Goal: Communication & Community: Participate in discussion

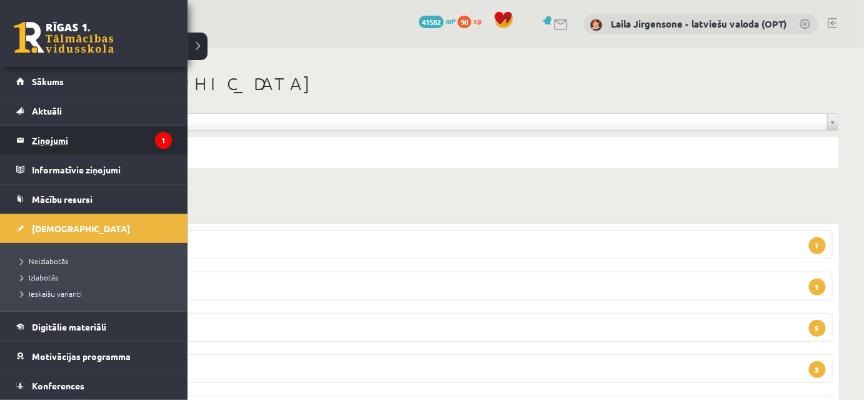
click at [58, 140] on legend "Ziņojumi 1" at bounding box center [102, 140] width 140 height 29
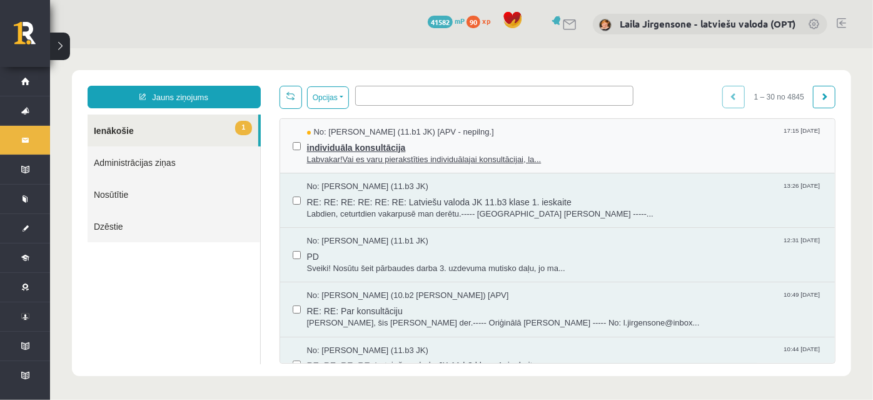
click at [353, 147] on span "individuāla konsultācija" at bounding box center [564, 146] width 516 height 16
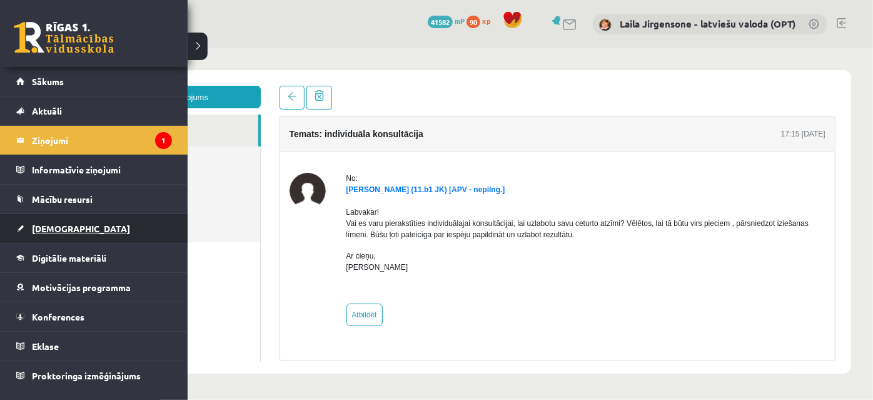
click at [35, 228] on span "[DEMOGRAPHIC_DATA]" at bounding box center [81, 228] width 98 height 11
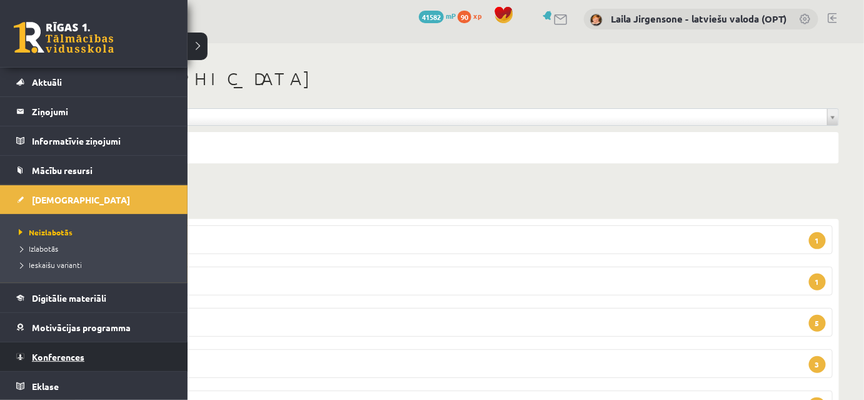
scroll to position [56, 0]
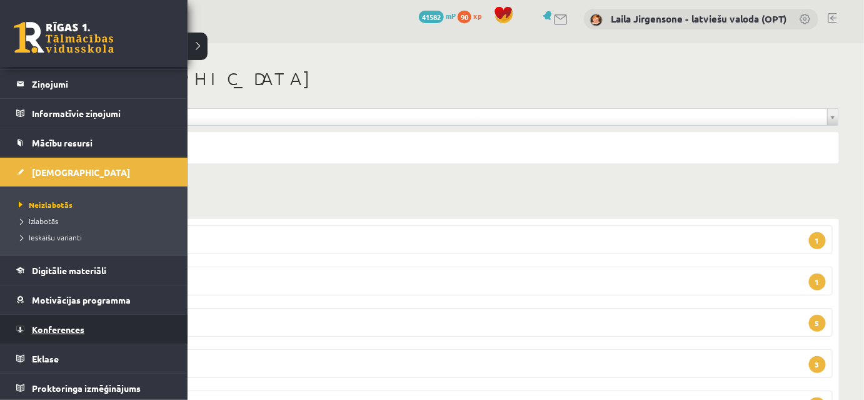
click at [61, 326] on span "Konferences" at bounding box center [58, 328] width 53 height 11
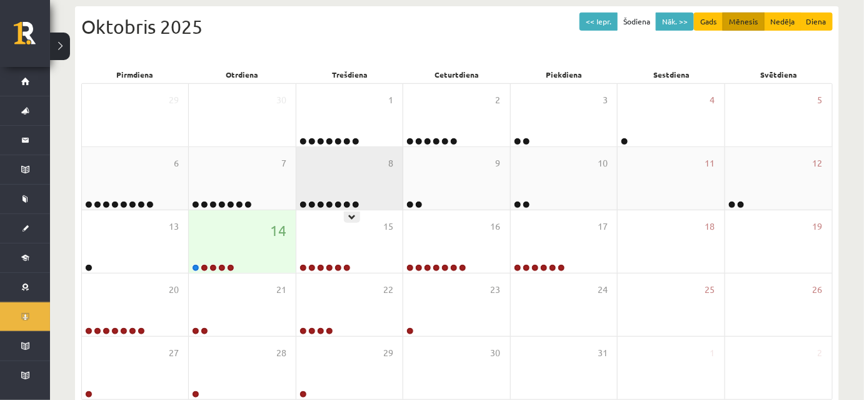
scroll to position [175, 0]
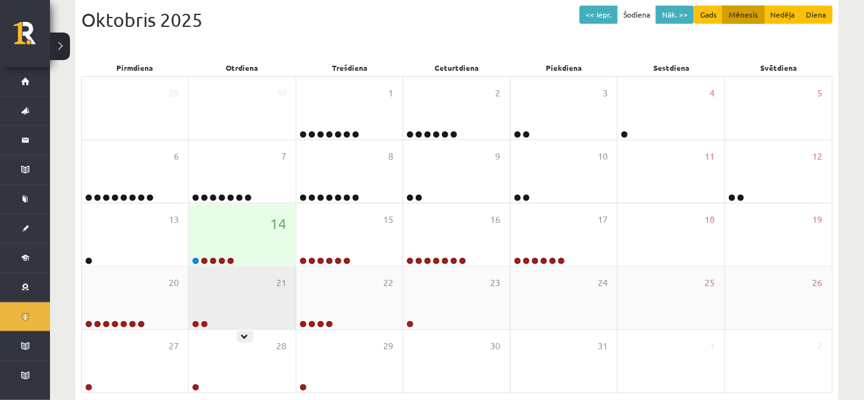
click at [246, 274] on div "21" at bounding box center [242, 297] width 106 height 63
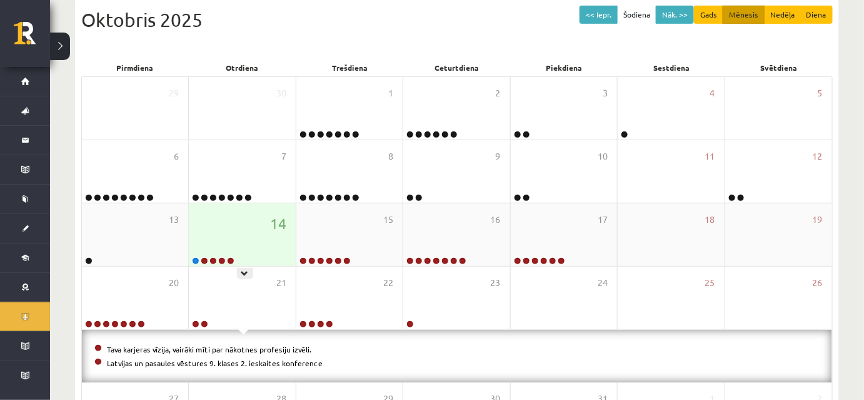
click at [269, 231] on div "14" at bounding box center [242, 234] width 106 height 63
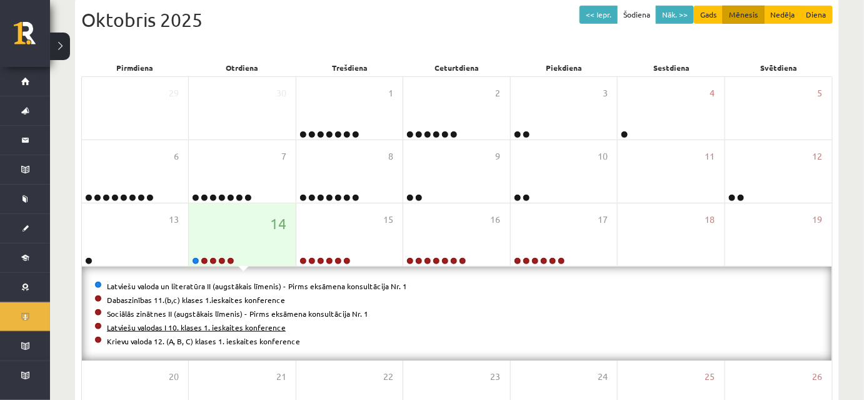
click at [154, 326] on link "Latviešu valodas I 10. klases 1. ieskaites konference" at bounding box center [196, 327] width 179 height 10
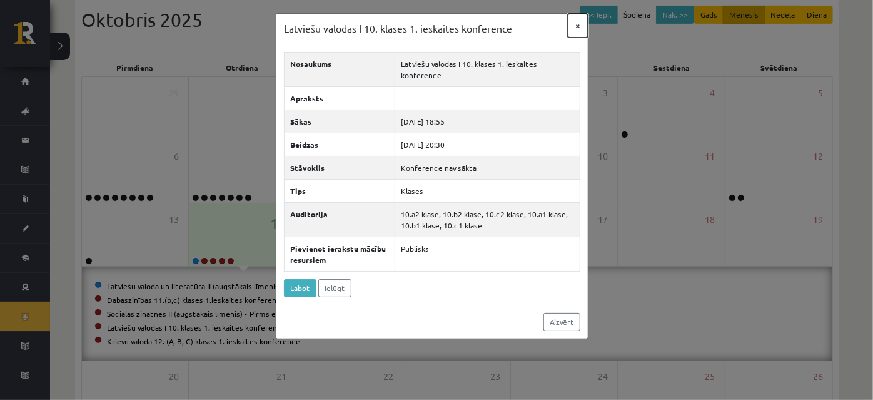
click at [576, 24] on button "×" at bounding box center [578, 26] width 20 height 24
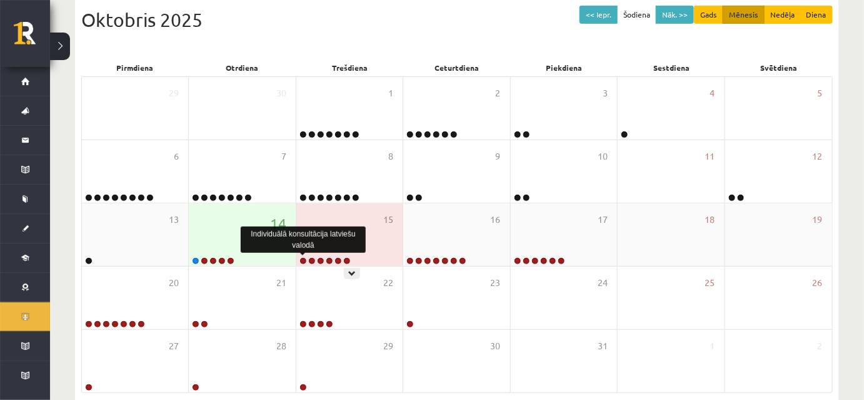
click at [304, 257] on link at bounding box center [303, 261] width 8 height 8
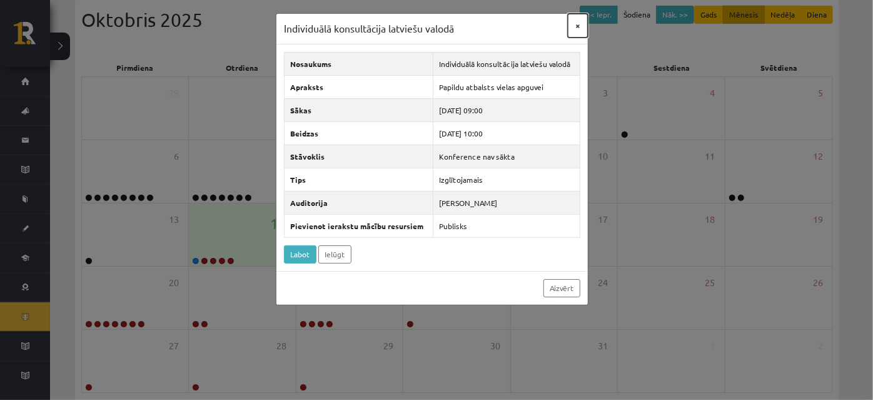
click at [580, 24] on button "×" at bounding box center [578, 26] width 20 height 24
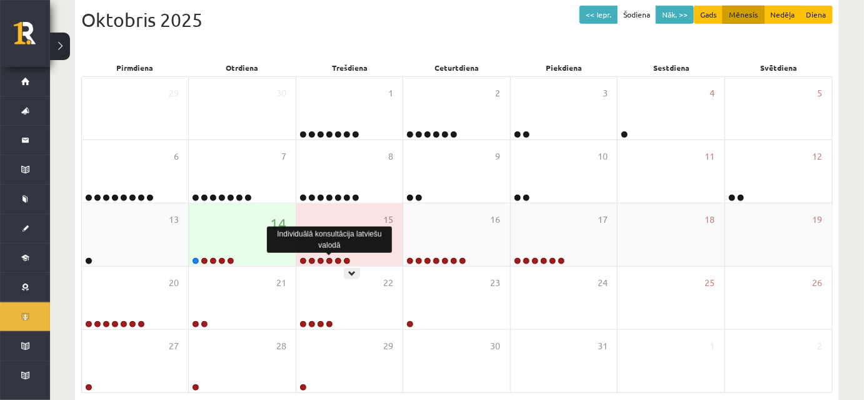
click at [328, 259] on link at bounding box center [330, 261] width 8 height 8
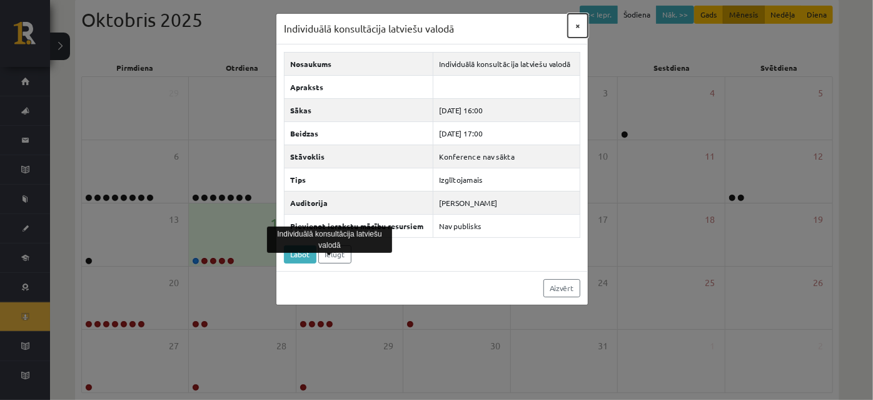
click at [578, 26] on button "×" at bounding box center [578, 26] width 20 height 24
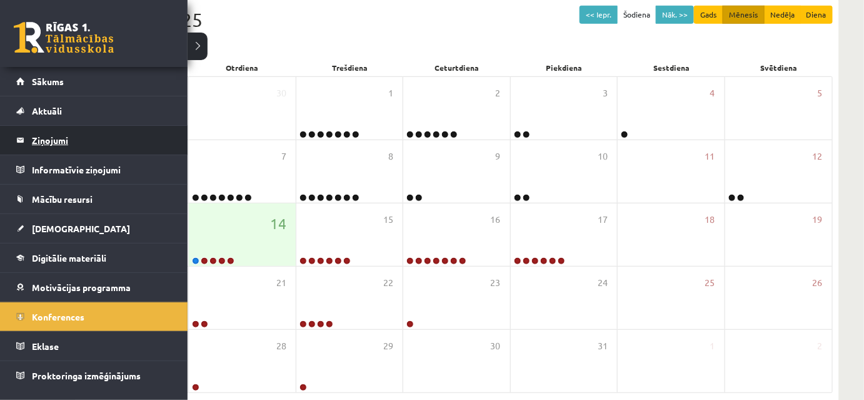
click at [52, 143] on legend "Ziņojumi 1" at bounding box center [102, 140] width 140 height 29
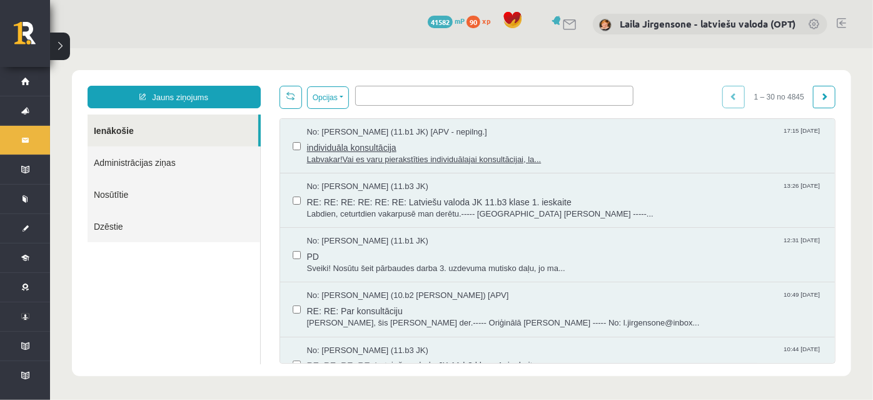
click at [406, 153] on span "Labvakar!Vai es varu pierakstīties individuālajai konsultācijai, la..." at bounding box center [564, 159] width 516 height 12
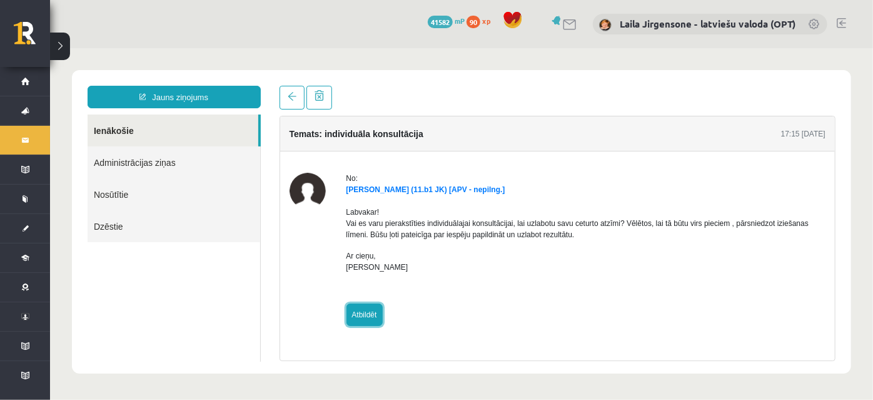
click at [366, 320] on link "Atbildēt" at bounding box center [364, 314] width 36 height 23
type input "**********"
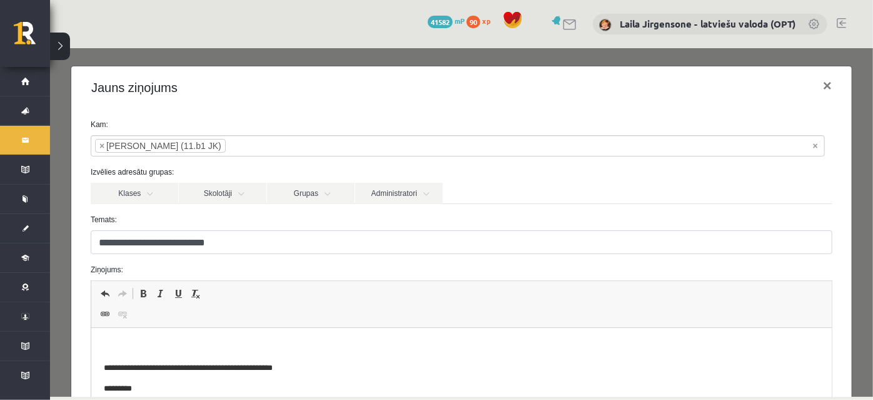
click at [298, 340] on p "Bagātinātā teksta redaktors, wiswyg-editor-47433753076380-1760453555-125" at bounding box center [460, 346] width 715 height 13
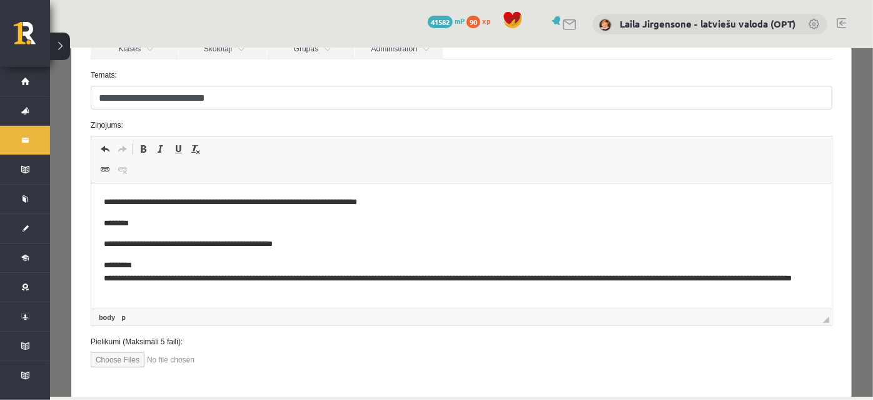
scroll to position [203, 0]
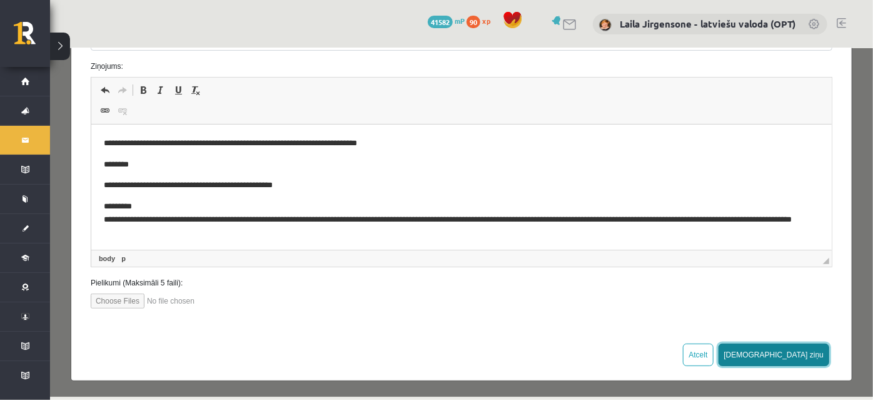
click at [792, 358] on button "[DEMOGRAPHIC_DATA] ziņu" at bounding box center [773, 354] width 111 height 23
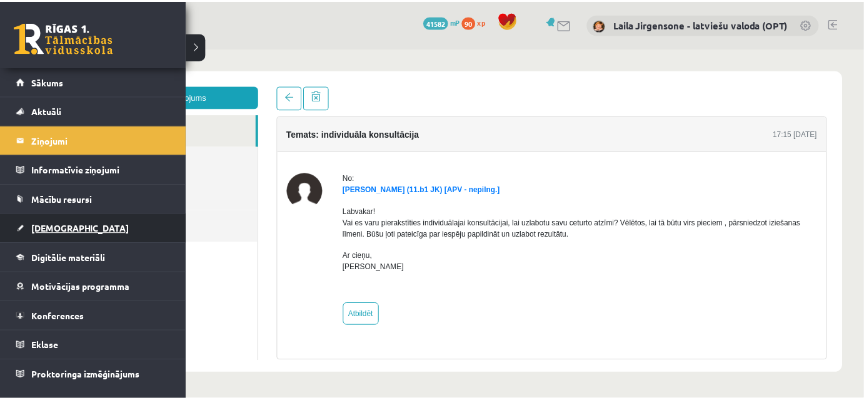
scroll to position [0, 0]
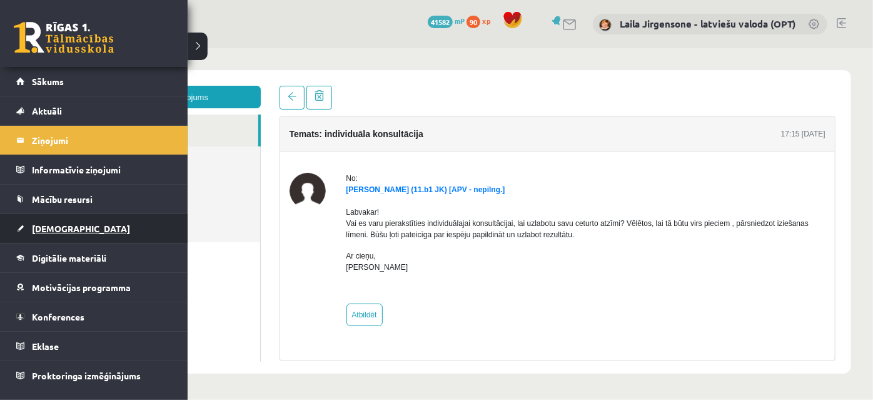
click at [38, 231] on span "[DEMOGRAPHIC_DATA]" at bounding box center [81, 228] width 98 height 11
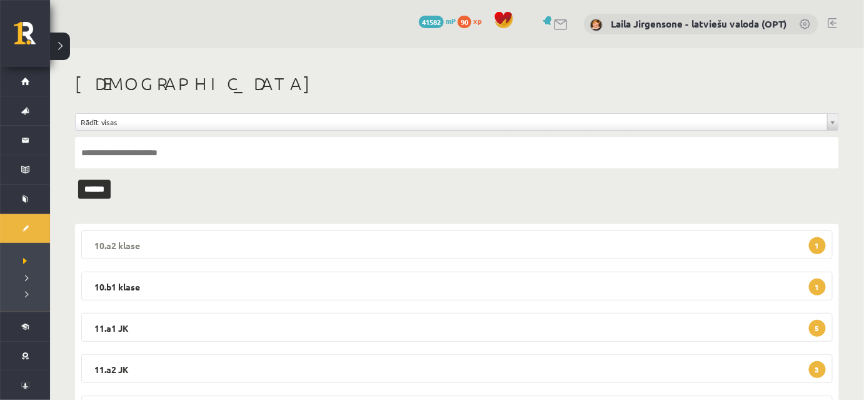
click at [243, 233] on legend "10.a2 klase 1" at bounding box center [457, 244] width 752 height 29
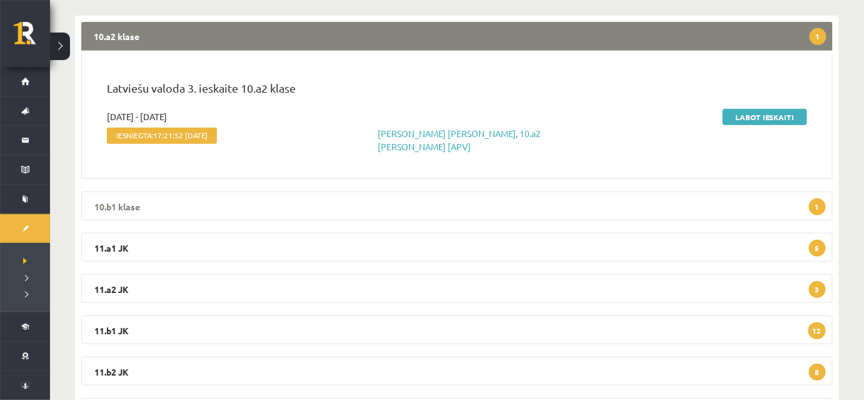
scroll to position [170, 0]
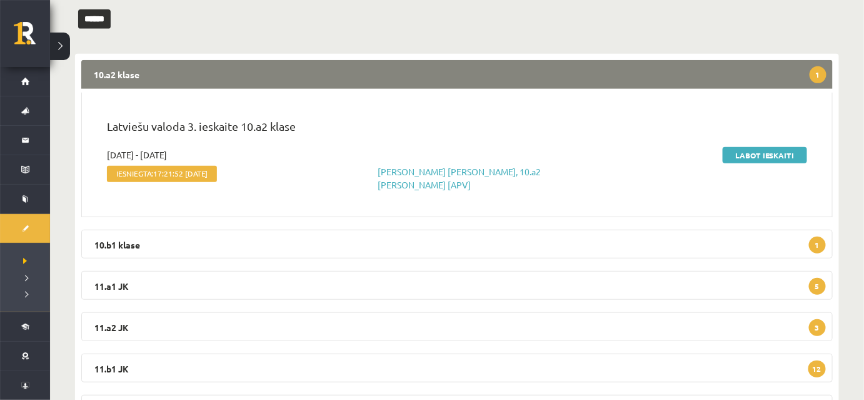
click at [305, 68] on legend "10.a2 klase 1" at bounding box center [457, 74] width 752 height 29
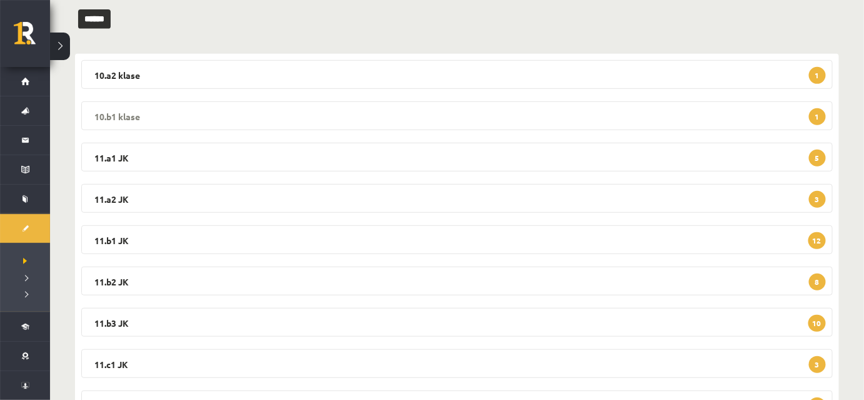
click at [301, 118] on legend "10.b1 klase 1" at bounding box center [457, 115] width 752 height 29
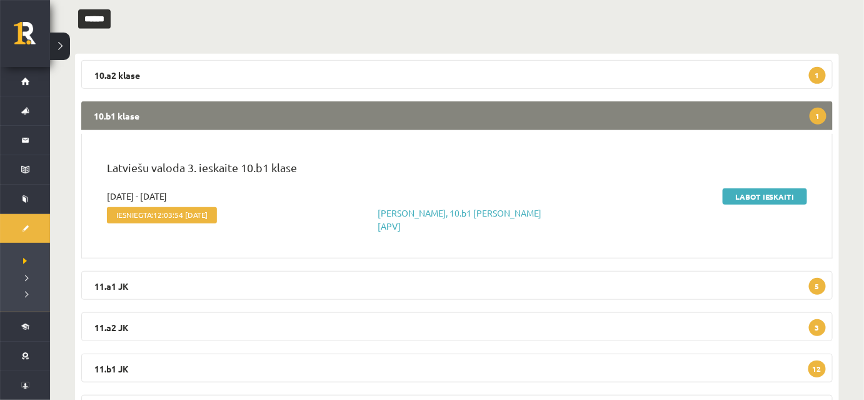
click at [301, 118] on legend "10.b1 klase 1" at bounding box center [457, 115] width 752 height 29
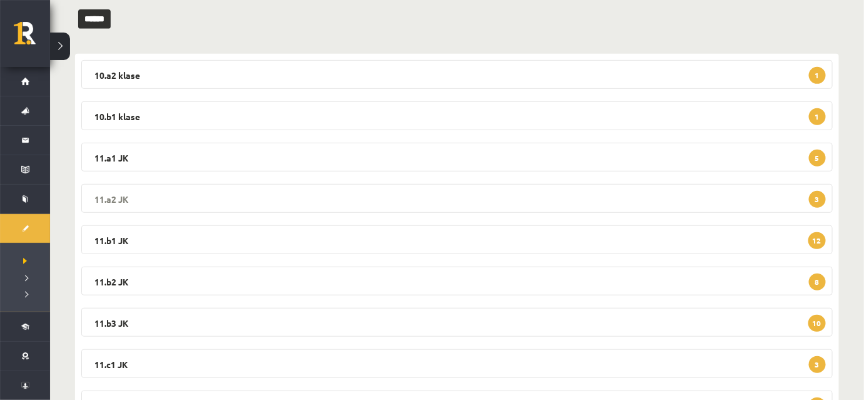
scroll to position [113, 0]
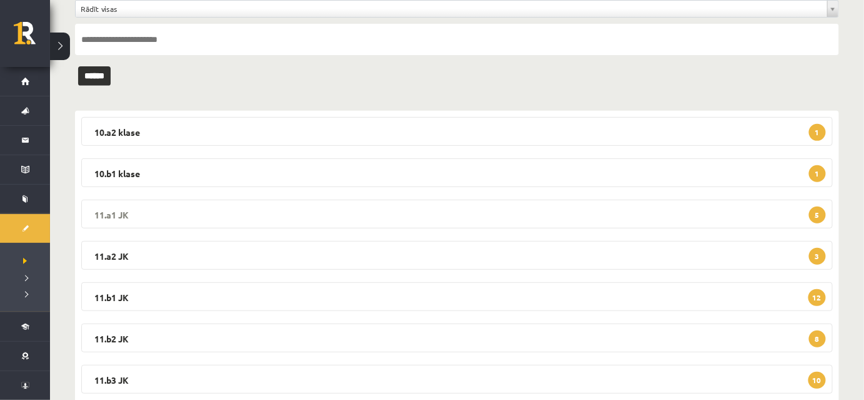
click at [441, 223] on legend "11.a1 JK 5" at bounding box center [457, 213] width 752 height 29
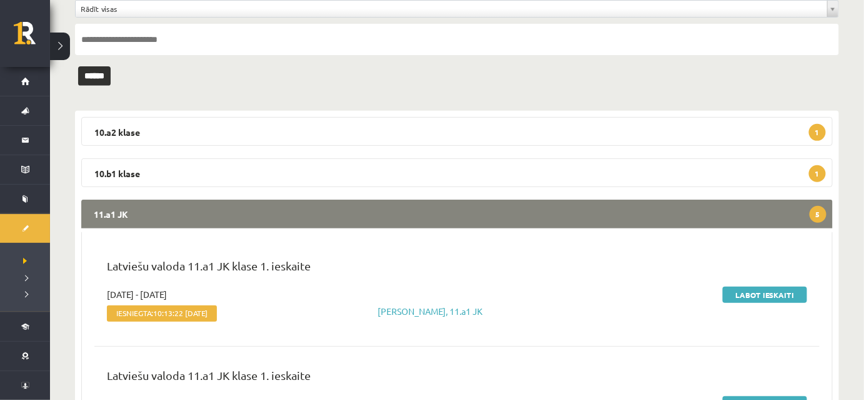
click at [393, 84] on div "**********" at bounding box center [457, 43] width 764 height 86
click at [283, 132] on legend "10.a2 klase 1" at bounding box center [457, 131] width 752 height 29
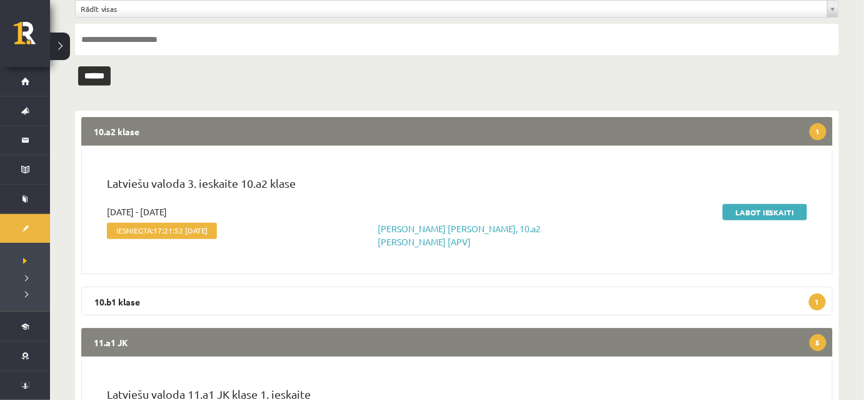
click at [283, 132] on legend "10.a2 klase 1" at bounding box center [457, 131] width 752 height 29
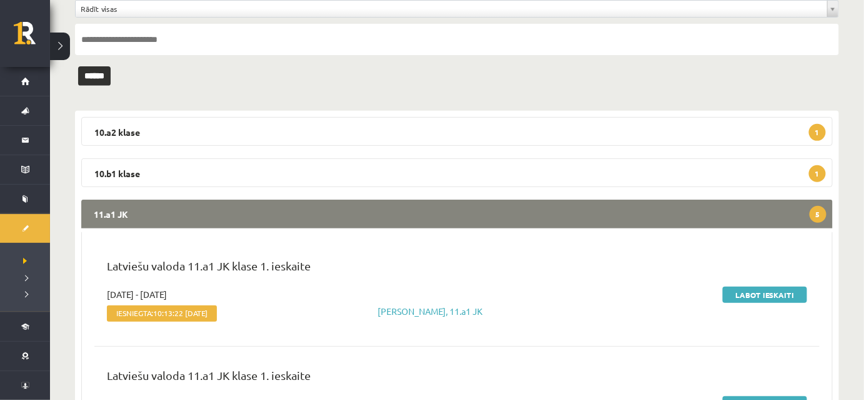
click at [271, 208] on legend "11.a1 JK 5" at bounding box center [457, 213] width 752 height 29
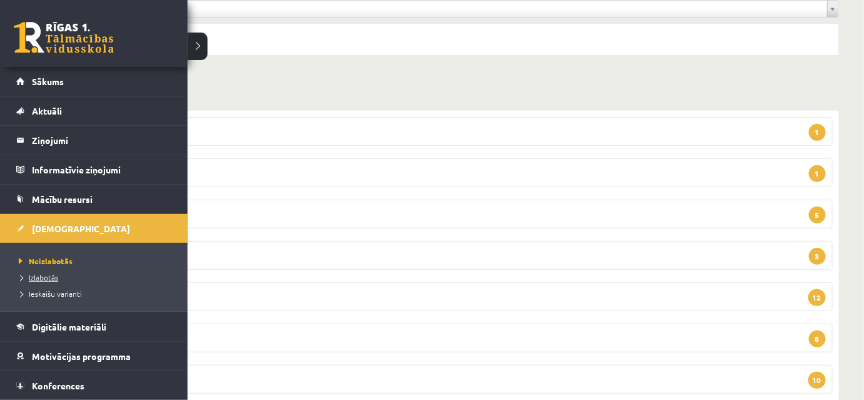
click at [45, 275] on span "Izlabotās" at bounding box center [37, 277] width 43 height 10
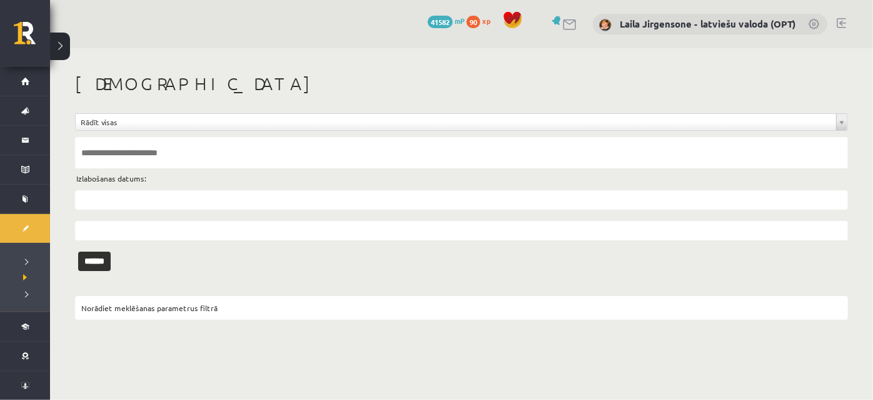
click at [163, 153] on input "text" at bounding box center [461, 152] width 773 height 31
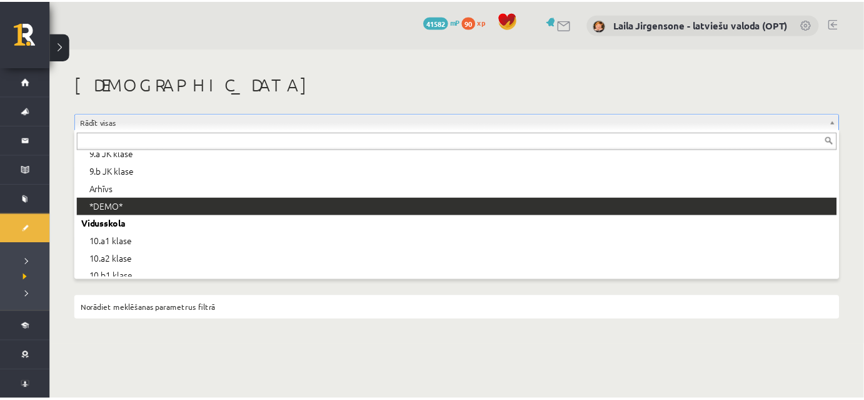
scroll to position [170, 0]
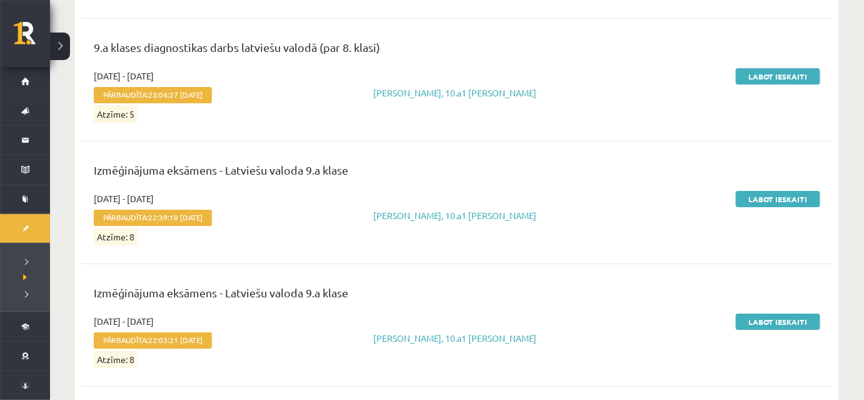
scroll to position [1194, 0]
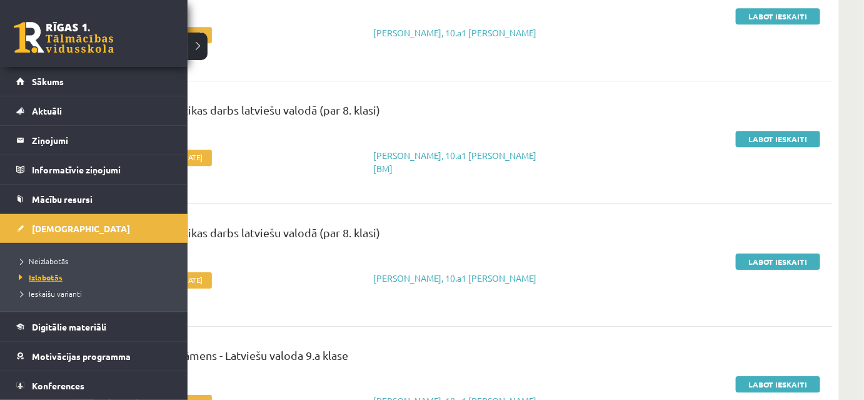
click at [41, 276] on span "Izlabotās" at bounding box center [39, 277] width 47 height 10
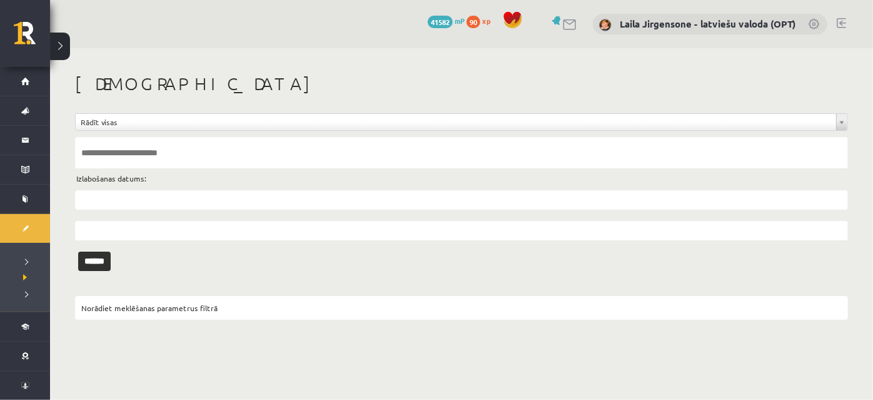
click at [118, 201] on input "text" at bounding box center [461, 199] width 773 height 19
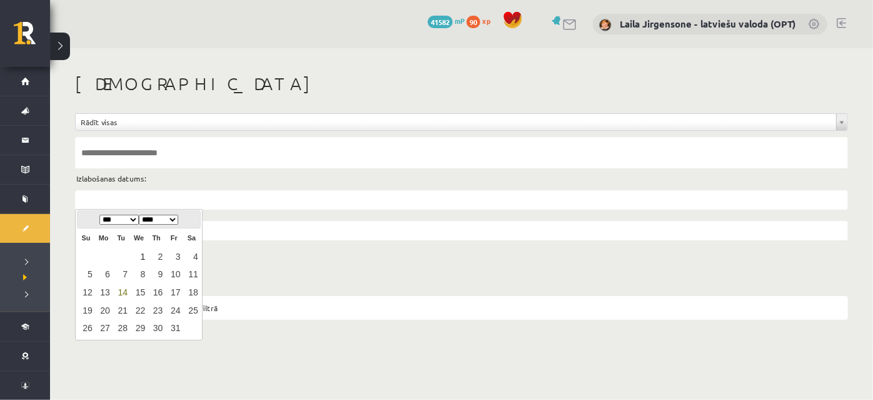
click at [141, 253] on link "1" at bounding box center [139, 256] width 16 height 17
type input "**********"
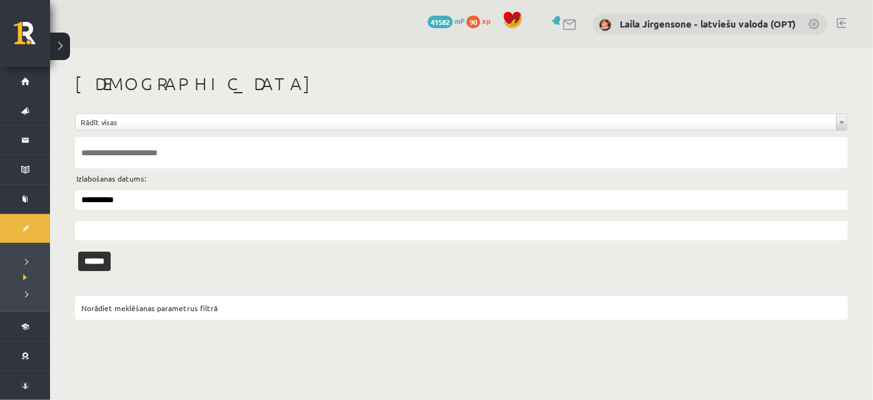
click at [108, 232] on input "text" at bounding box center [461, 230] width 773 height 19
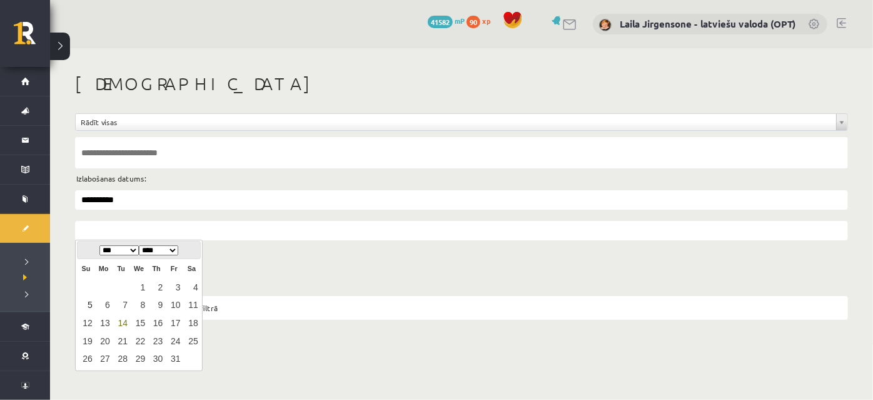
click at [88, 304] on link "5" at bounding box center [86, 305] width 16 height 17
type input "**********"
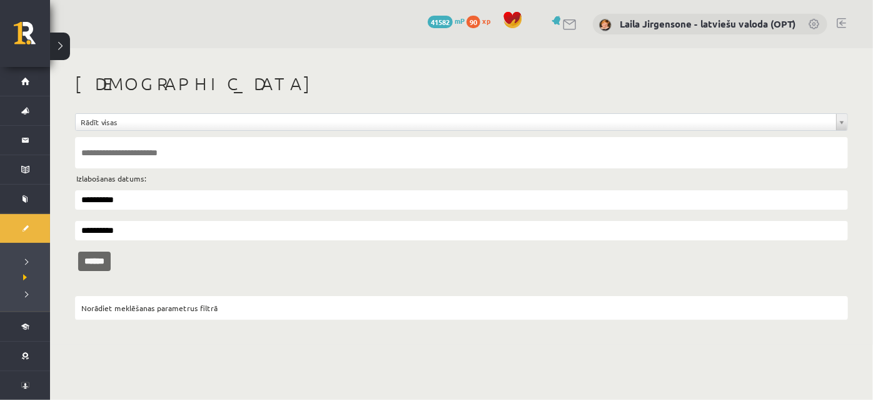
click at [109, 258] on input "******" at bounding box center [94, 260] width 33 height 19
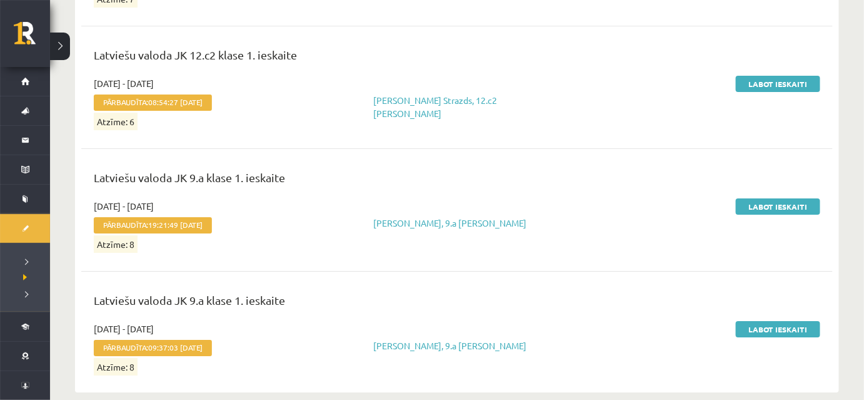
scroll to position [17181, 0]
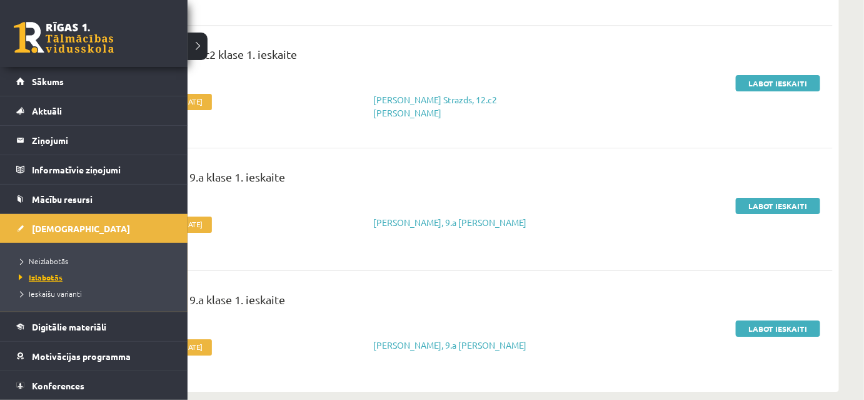
click at [46, 276] on span "Izlabotās" at bounding box center [39, 277] width 47 height 10
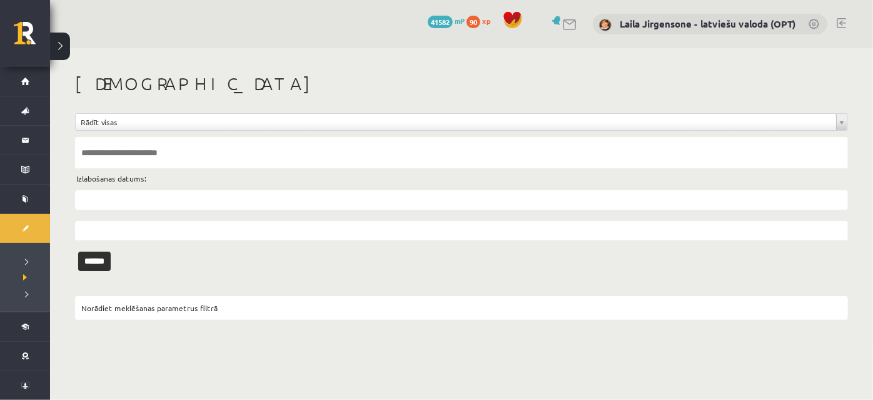
click at [101, 199] on input "text" at bounding box center [461, 199] width 773 height 19
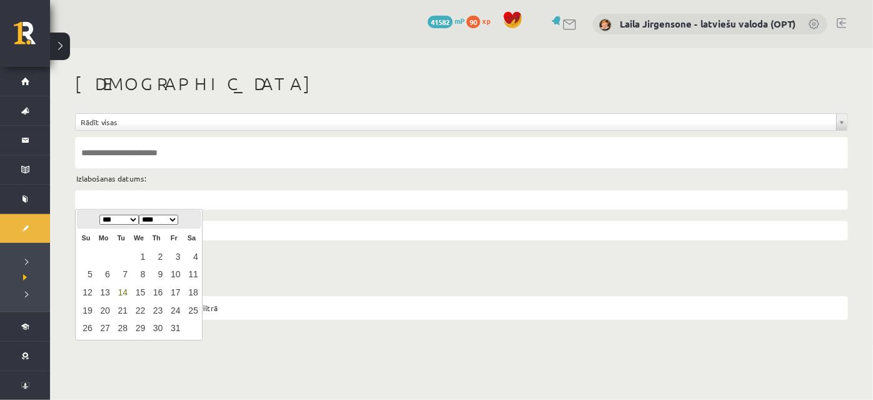
click at [293, 68] on div "**********" at bounding box center [461, 196] width 823 height 296
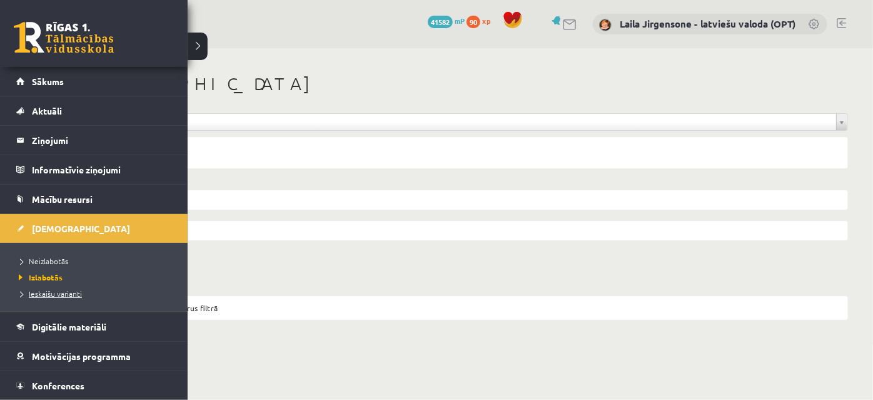
click at [46, 291] on span "Ieskaišu varianti" at bounding box center [49, 293] width 66 height 10
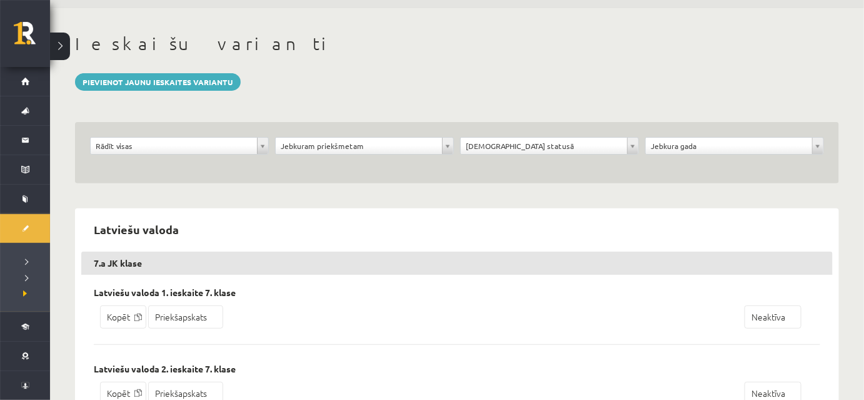
scroll to position [56, 0]
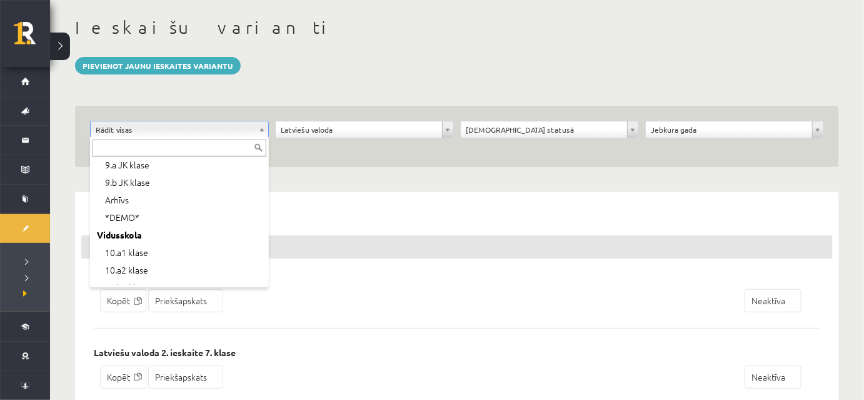
scroll to position [113, 0]
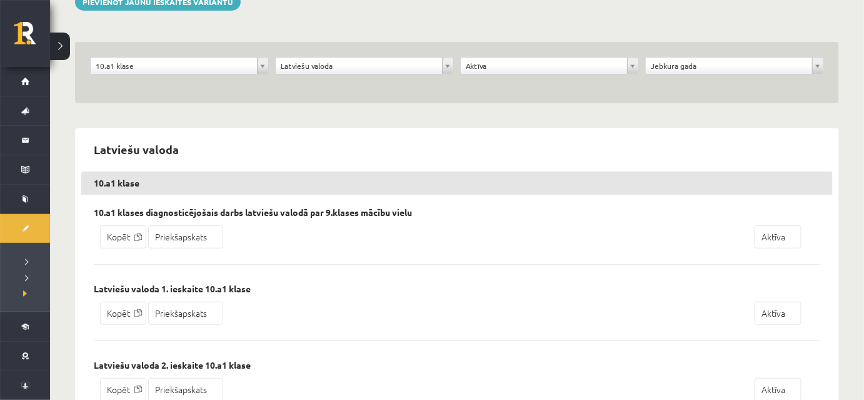
scroll to position [227, 0]
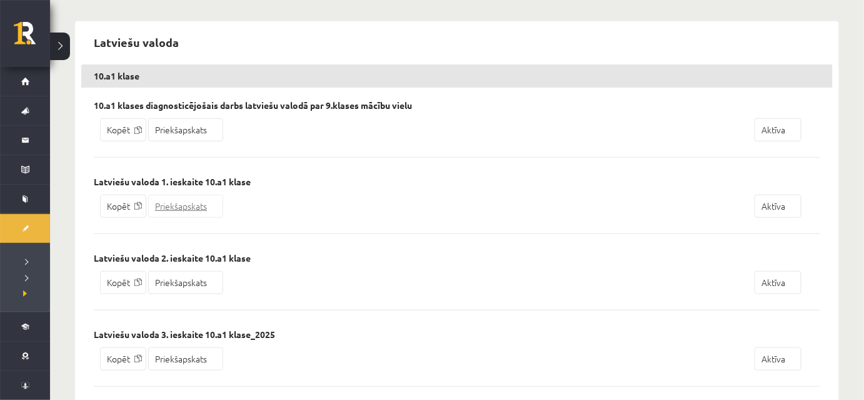
click at [186, 206] on link "Priekšapskats" at bounding box center [185, 205] width 75 height 23
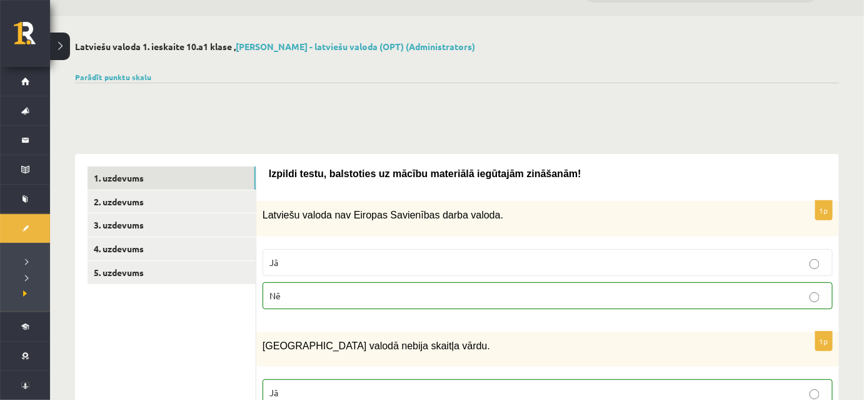
scroll to position [13, 0]
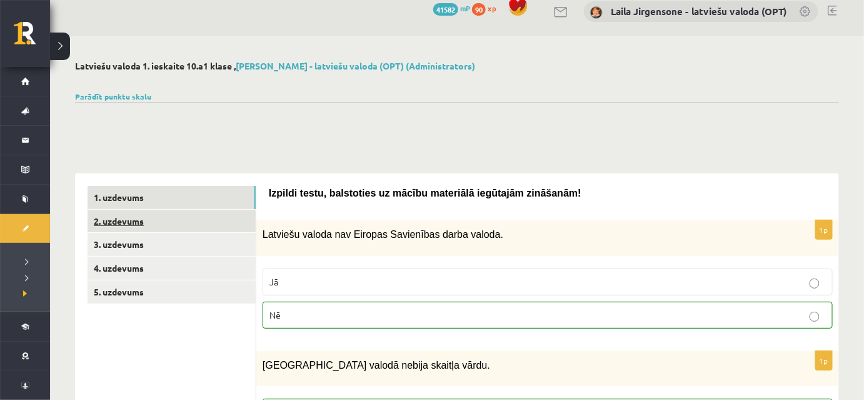
click at [202, 224] on link "2. uzdevums" at bounding box center [172, 220] width 168 height 23
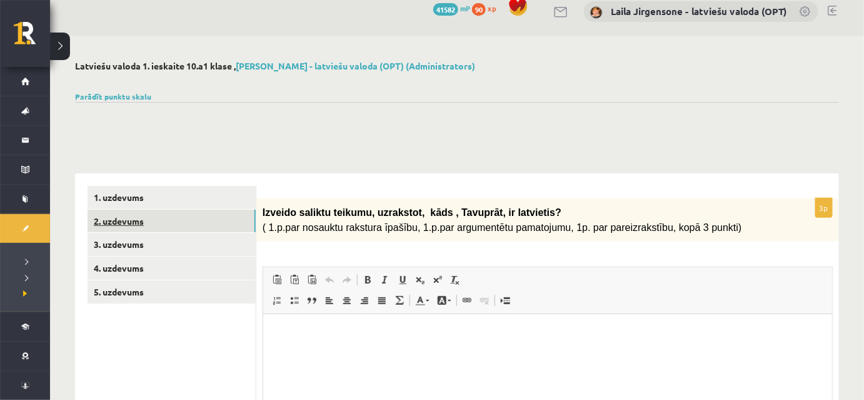
scroll to position [0, 0]
click at [211, 245] on link "3. uzdevums" at bounding box center [172, 244] width 168 height 23
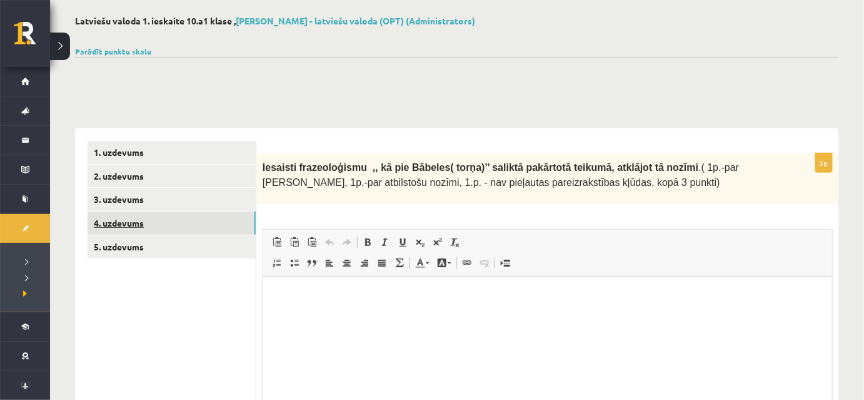
click at [231, 224] on link "4. uzdevums" at bounding box center [172, 222] width 168 height 23
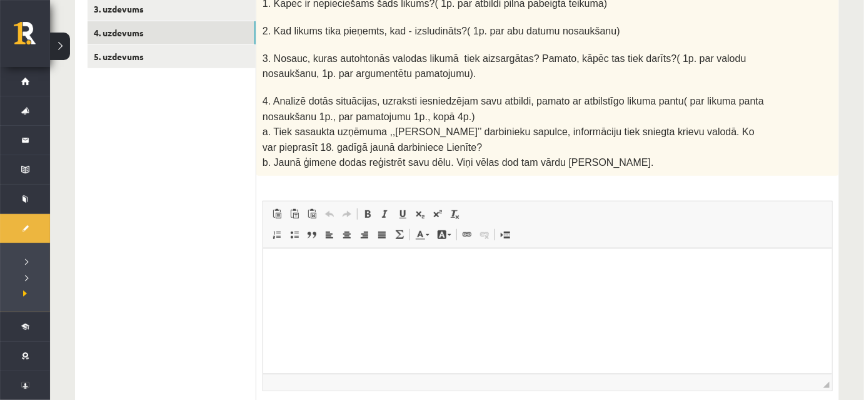
scroll to position [228, 0]
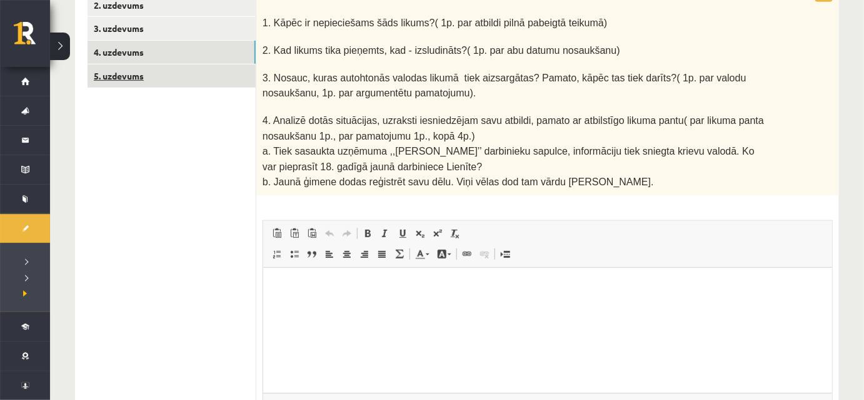
click at [221, 78] on link "5. uzdevums" at bounding box center [172, 75] width 168 height 23
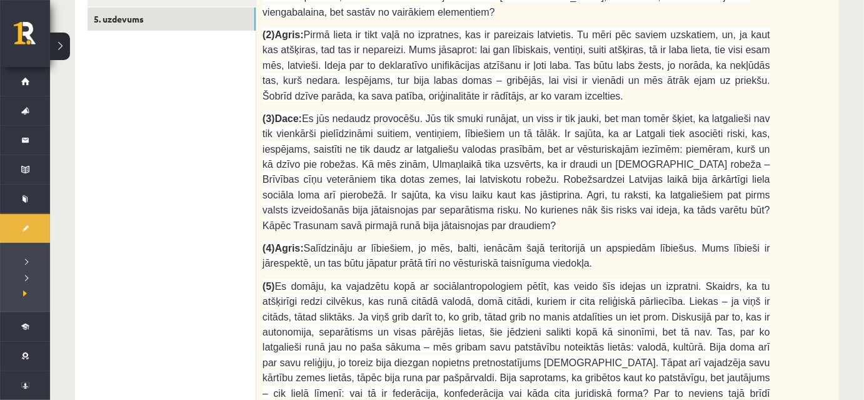
scroll to position [0, 0]
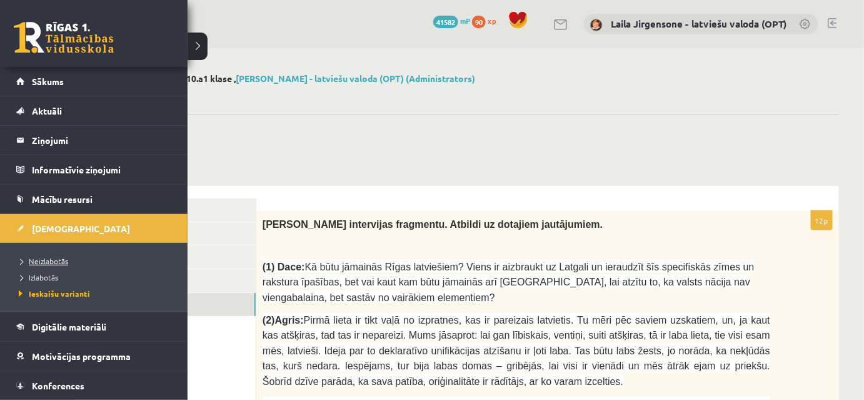
click at [48, 258] on span "Neizlabotās" at bounding box center [42, 261] width 53 height 10
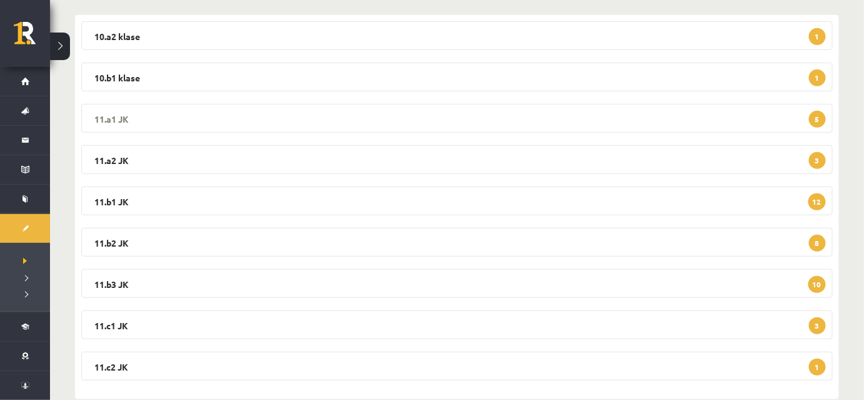
scroll to position [227, 0]
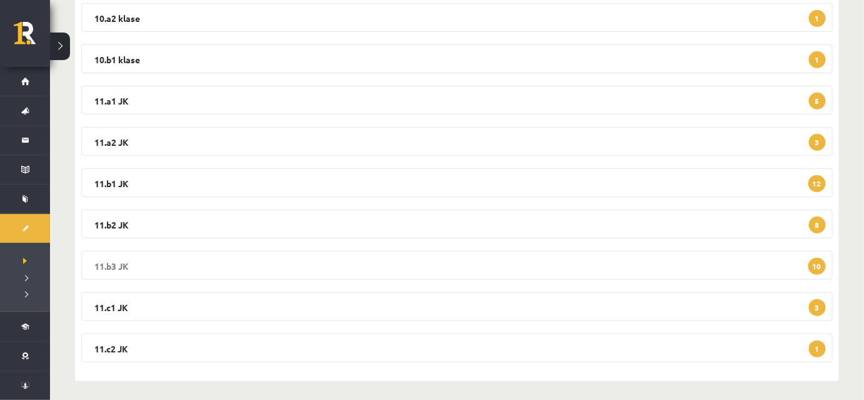
click at [335, 265] on legend "11.b3 JK 10" at bounding box center [457, 265] width 752 height 29
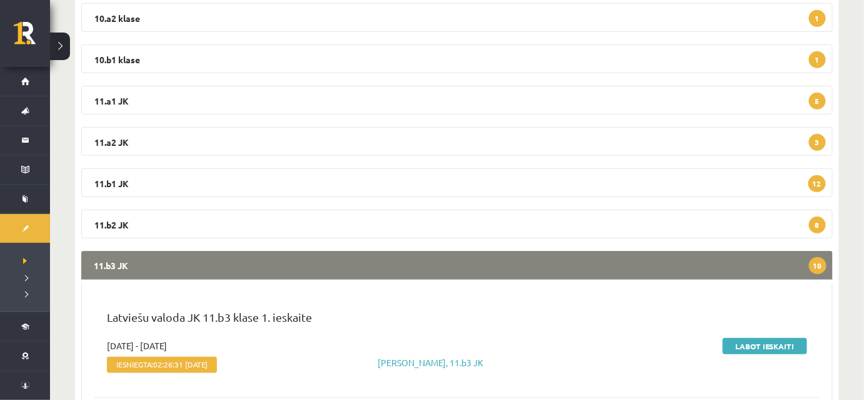
click at [320, 274] on legend "11.b3 JK 10" at bounding box center [457, 265] width 752 height 29
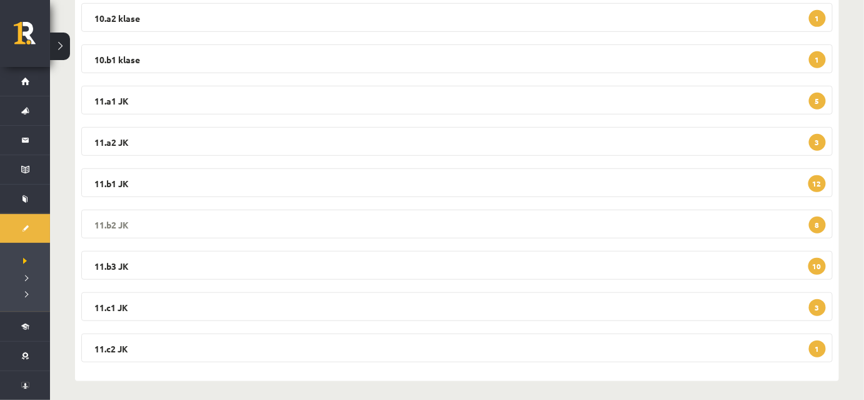
click at [318, 223] on legend "11.b2 JK 8" at bounding box center [457, 223] width 752 height 29
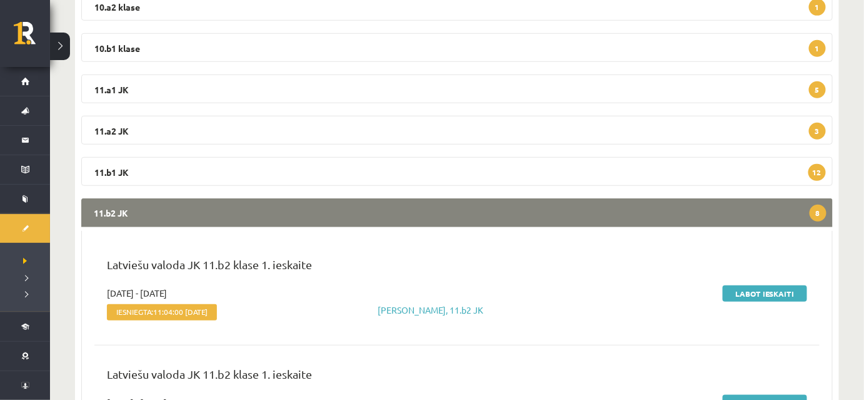
scroll to position [211, 0]
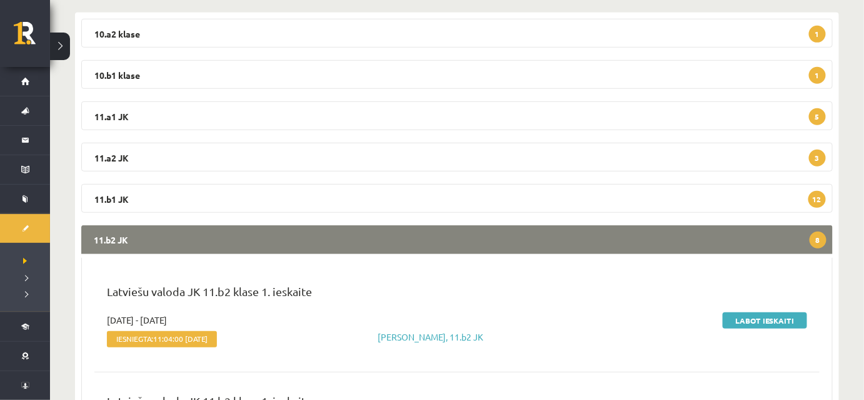
click at [319, 230] on legend "11.b2 JK 8" at bounding box center [457, 239] width 752 height 29
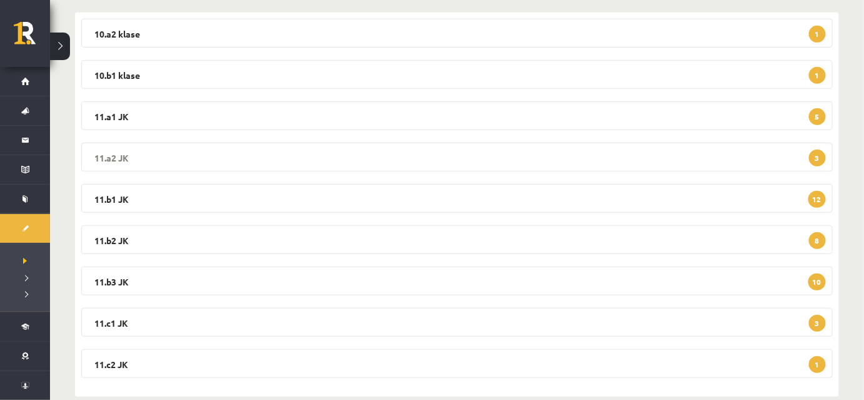
click at [323, 163] on legend "11.a2 JK 3" at bounding box center [457, 157] width 752 height 29
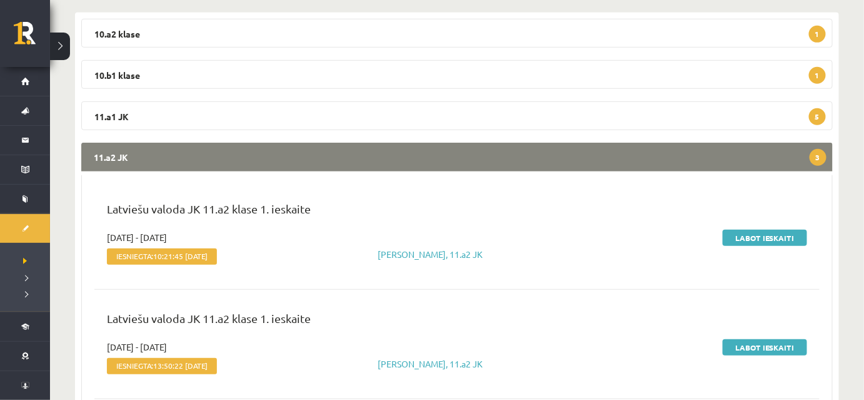
click at [323, 163] on legend "11.a2 JK 3" at bounding box center [457, 157] width 752 height 29
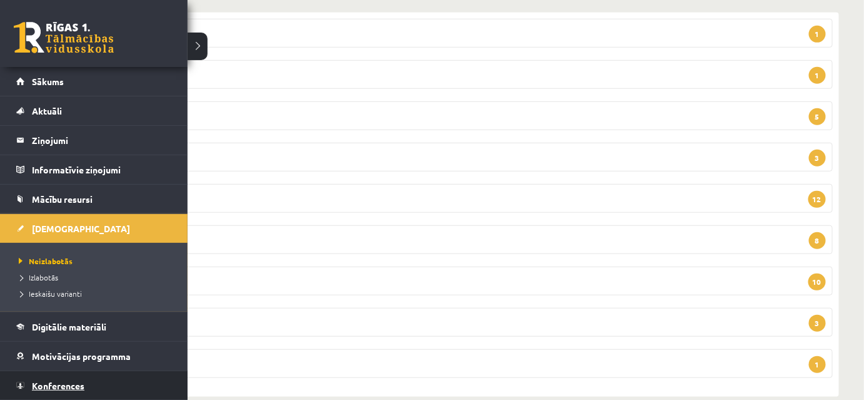
scroll to position [56, 0]
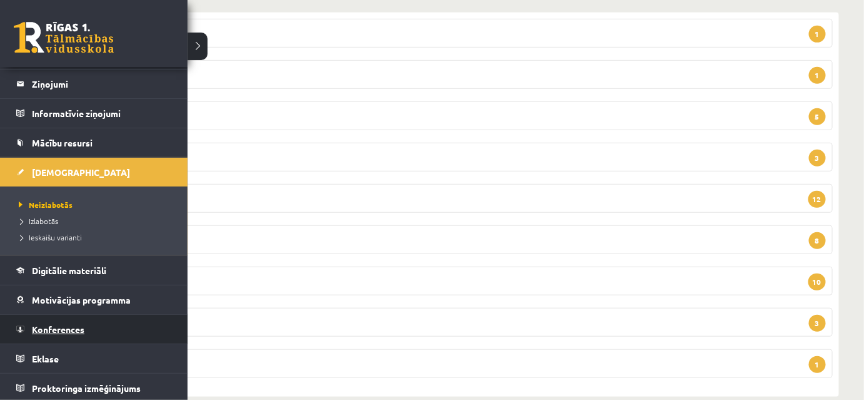
click at [80, 330] on span "Konferences" at bounding box center [58, 328] width 53 height 11
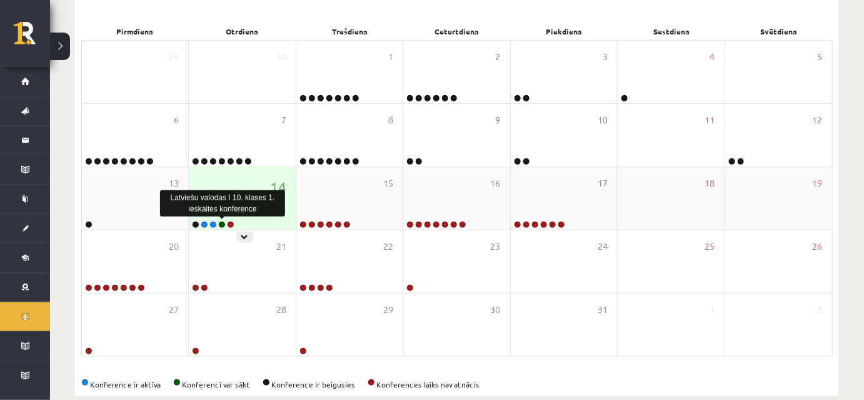
click at [221, 223] on link at bounding box center [222, 225] width 8 height 8
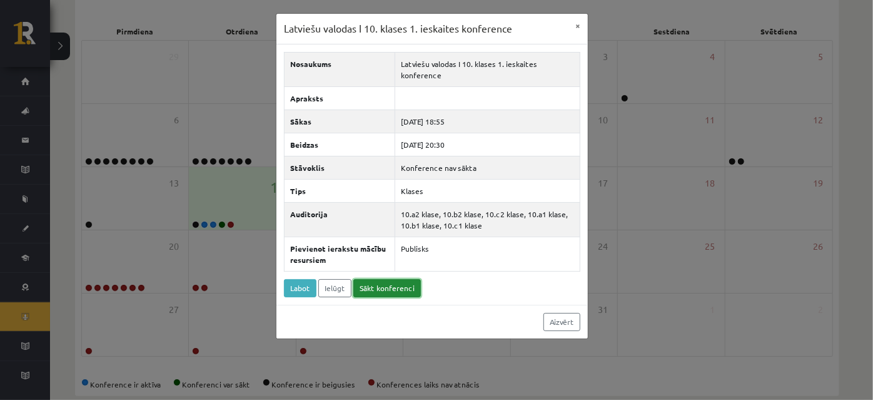
click at [390, 289] on link "Sākt konferenci" at bounding box center [387, 288] width 68 height 18
